Goal: Find specific page/section: Find specific page/section

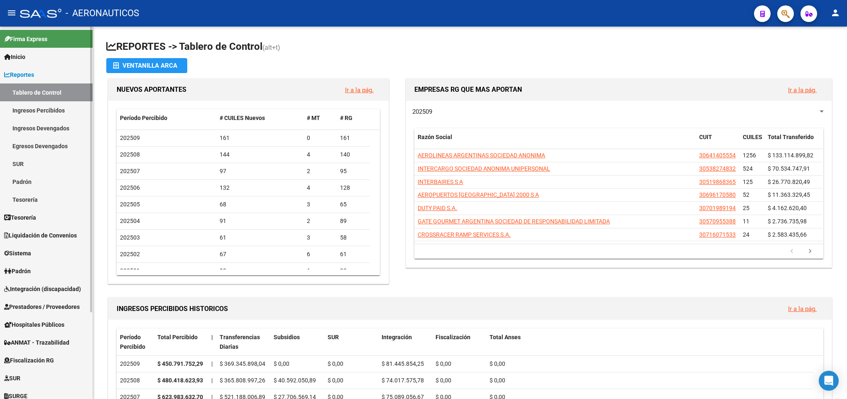
click at [34, 74] on span "Reportes" at bounding box center [19, 74] width 30 height 9
click at [69, 241] on link "Liquidación de Convenios" at bounding box center [46, 235] width 93 height 18
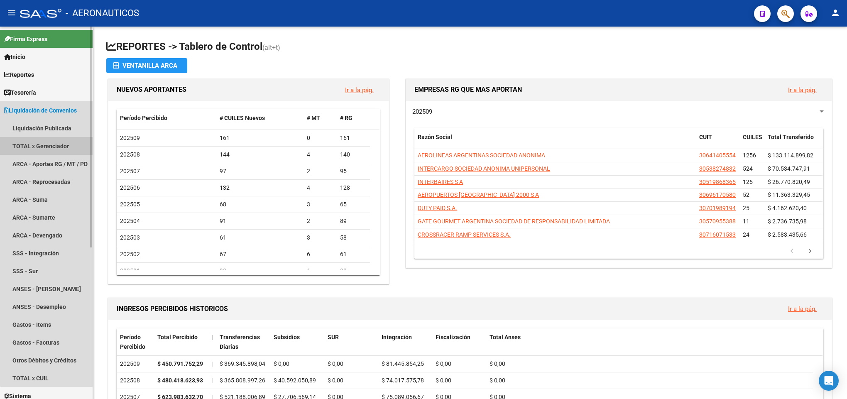
click at [66, 146] on link "TOTAL x Gerenciador" at bounding box center [46, 146] width 93 height 18
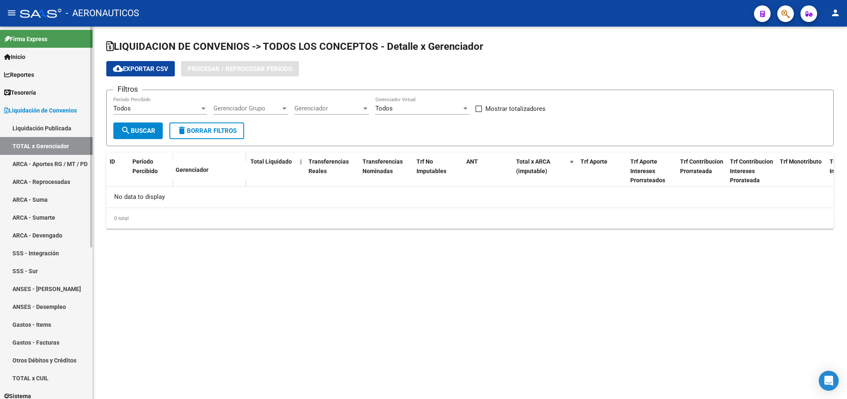
checkbox input "true"
